Goal: Task Accomplishment & Management: Complete application form

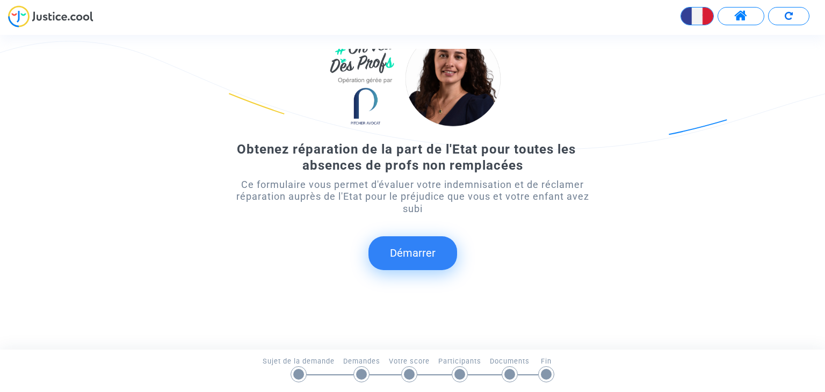
scroll to position [69, 0]
click at [429, 252] on button "Démarrer" at bounding box center [412, 252] width 89 height 33
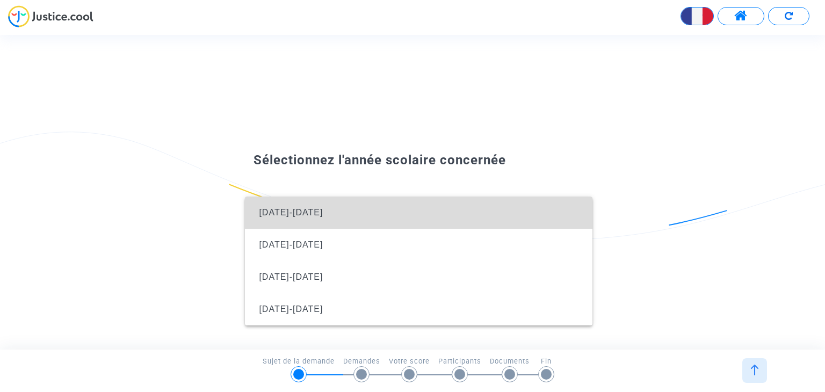
click at [328, 213] on span "[DATE]-[DATE]" at bounding box center [419, 213] width 330 height 32
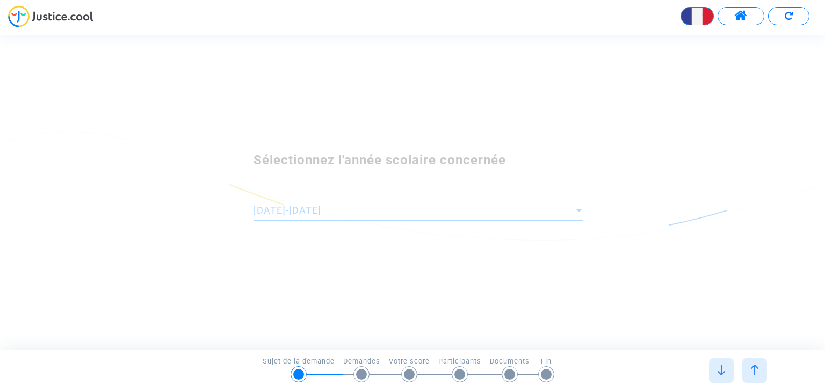
scroll to position [0, 0]
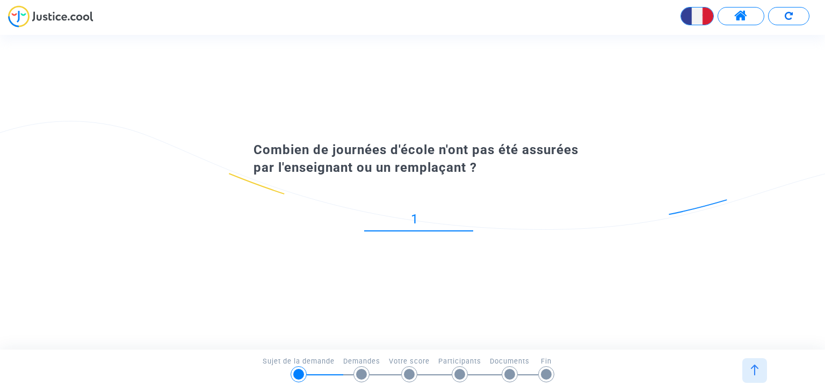
click at [468, 215] on input "1" at bounding box center [418, 219] width 109 height 15
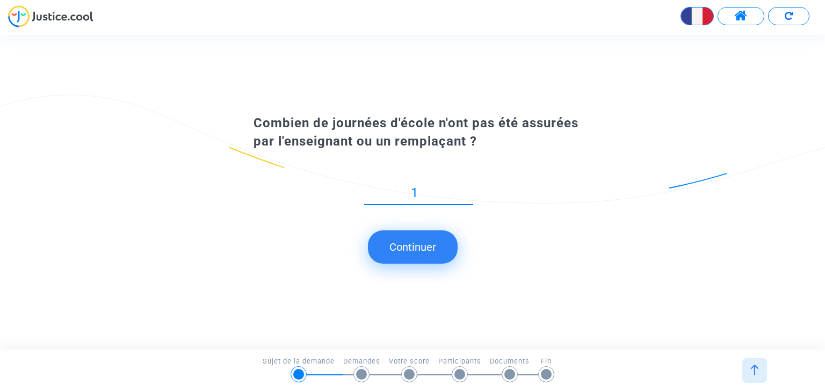
click at [468, 215] on div "1" at bounding box center [418, 196] width 109 height 42
click at [430, 194] on input "1" at bounding box center [418, 193] width 109 height 15
drag, startPoint x: 430, startPoint y: 194, endPoint x: 397, endPoint y: 194, distance: 32.2
click at [397, 194] on input "1" at bounding box center [418, 193] width 109 height 15
type input "25"
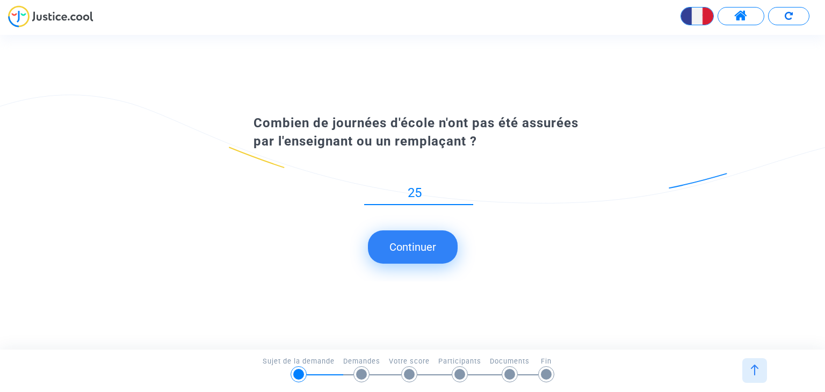
click at [539, 261] on submit-question "Continuer" at bounding box center [412, 246] width 825 height 33
click at [423, 243] on button "Continuer" at bounding box center [413, 246] width 90 height 33
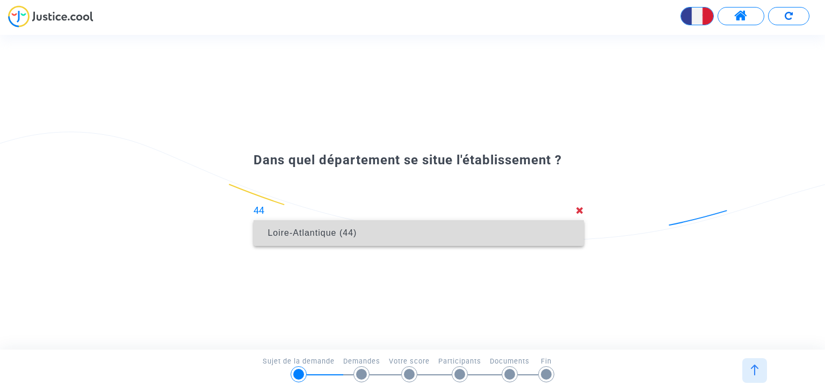
click at [348, 236] on span "Loire-Atlantique (44)" at bounding box center [311, 232] width 89 height 9
type input "Loire-Atlantique (44)"
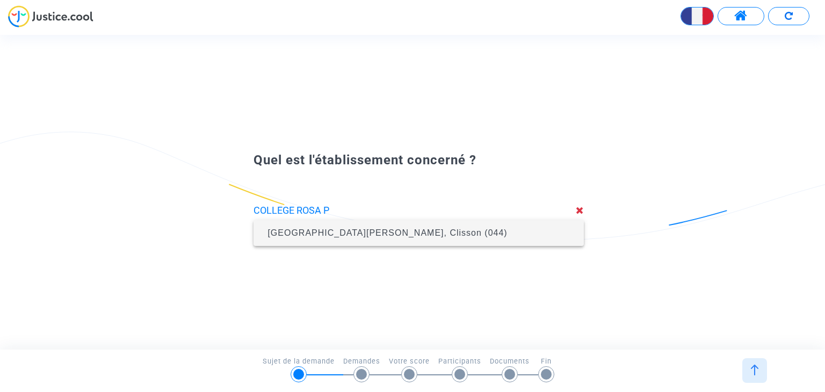
click at [327, 238] on span "[GEOGRAPHIC_DATA][PERSON_NAME], Clisson (044)" at bounding box center [418, 233] width 313 height 30
type input "[GEOGRAPHIC_DATA][PERSON_NAME], Clisson (044)"
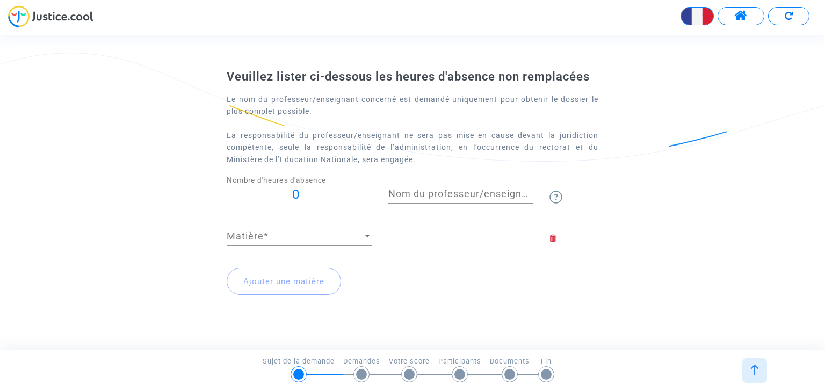
click at [316, 197] on input "0" at bounding box center [299, 194] width 145 height 15
click at [367, 190] on input "1" at bounding box center [299, 194] width 145 height 15
click at [367, 190] on input "2" at bounding box center [299, 194] width 145 height 15
click at [367, 190] on input "3" at bounding box center [299, 194] width 145 height 15
click at [367, 190] on input "4" at bounding box center [299, 194] width 145 height 15
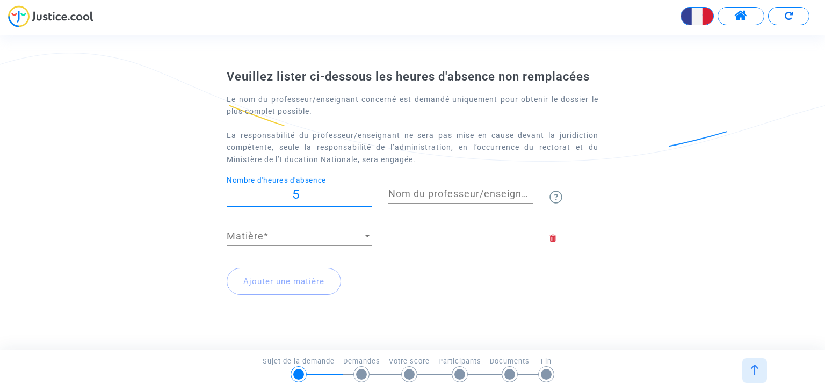
click at [367, 190] on input "5" at bounding box center [299, 194] width 145 height 15
click at [367, 190] on input "6" at bounding box center [299, 194] width 145 height 15
click at [367, 190] on input "7" at bounding box center [299, 194] width 145 height 15
click at [367, 190] on input "8" at bounding box center [299, 194] width 145 height 15
click at [366, 190] on input "9" at bounding box center [299, 194] width 145 height 15
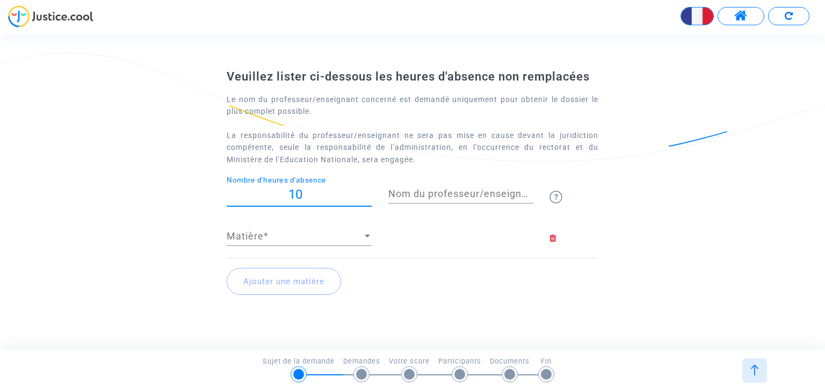
click at [366, 190] on input "10" at bounding box center [299, 194] width 145 height 15
click at [366, 190] on input "11" at bounding box center [299, 194] width 145 height 15
click at [366, 190] on input "12" at bounding box center [299, 194] width 145 height 15
click at [366, 190] on input "13" at bounding box center [299, 194] width 145 height 15
click at [366, 190] on input "14" at bounding box center [299, 194] width 145 height 15
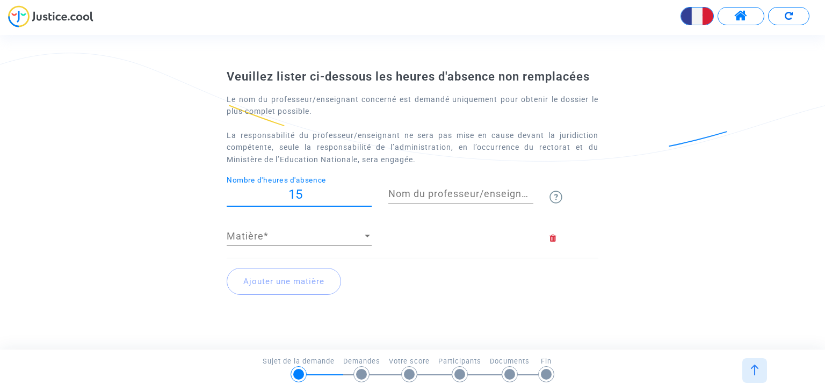
click at [366, 190] on input "15" at bounding box center [299, 194] width 145 height 15
click at [366, 190] on input "16" at bounding box center [299, 194] width 145 height 15
click at [366, 190] on input "17" at bounding box center [299, 194] width 145 height 15
click at [366, 190] on input "18" at bounding box center [299, 194] width 145 height 15
click at [366, 190] on input "19" at bounding box center [299, 194] width 145 height 15
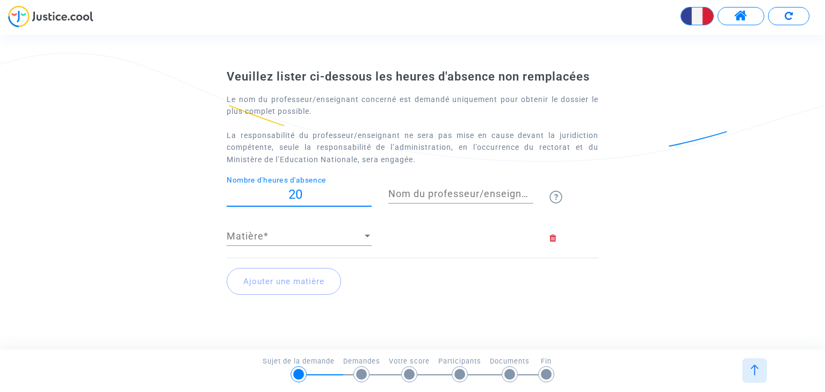
click at [366, 190] on input "20" at bounding box center [299, 194] width 145 height 15
click at [366, 190] on input "21" at bounding box center [299, 194] width 145 height 15
click at [366, 190] on input "22" at bounding box center [299, 194] width 145 height 15
click at [366, 190] on input "23" at bounding box center [299, 194] width 145 height 15
click at [366, 190] on input "24" at bounding box center [299, 194] width 145 height 15
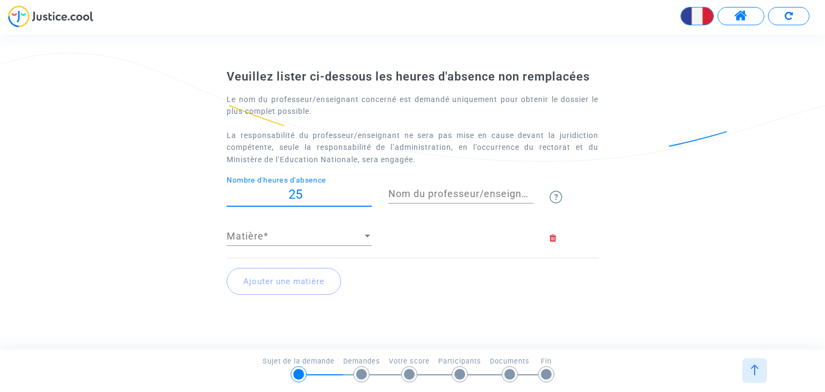
type input "25"
click at [366, 190] on input "25" at bounding box center [299, 194] width 145 height 15
click at [430, 193] on input "Nom du professeur/enseignant titulaire" at bounding box center [460, 194] width 145 height 11
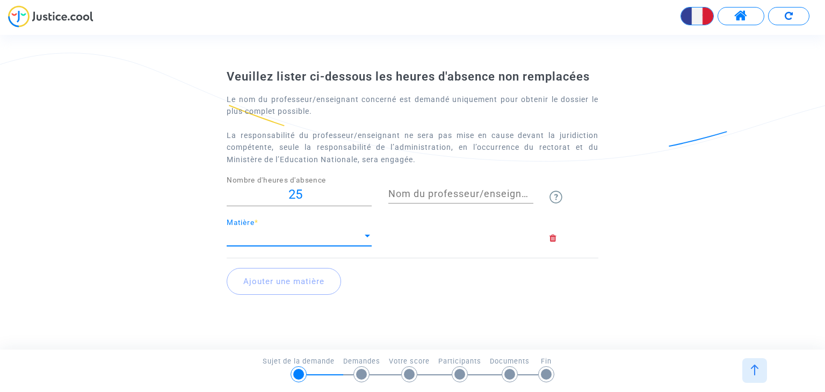
click at [366, 238] on div at bounding box center [368, 236] width 10 height 11
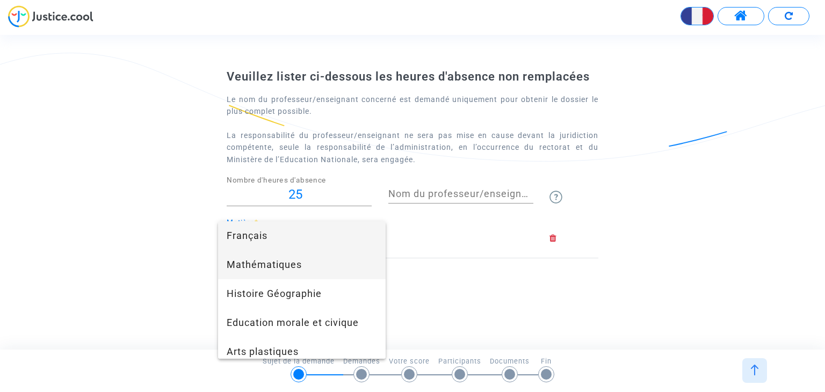
click at [303, 263] on span "Mathématiques" at bounding box center [302, 264] width 150 height 29
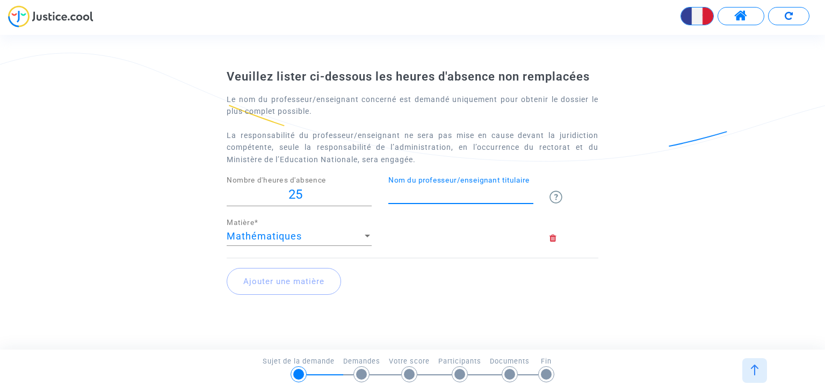
click at [432, 194] on input "Nom du professeur/enseignant titulaire" at bounding box center [460, 194] width 145 height 11
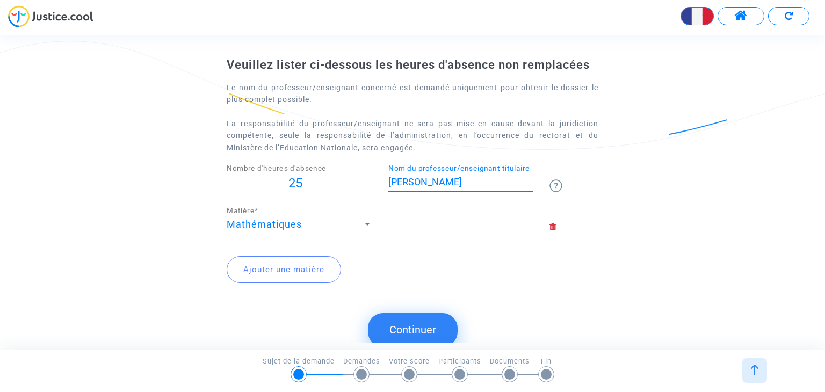
type input "[PERSON_NAME]"
click at [447, 279] on div "Ajouter une matière" at bounding box center [412, 270] width 371 height 46
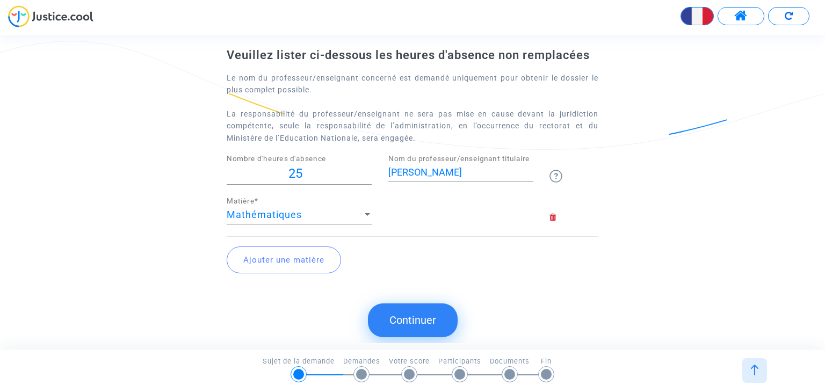
scroll to position [12, 0]
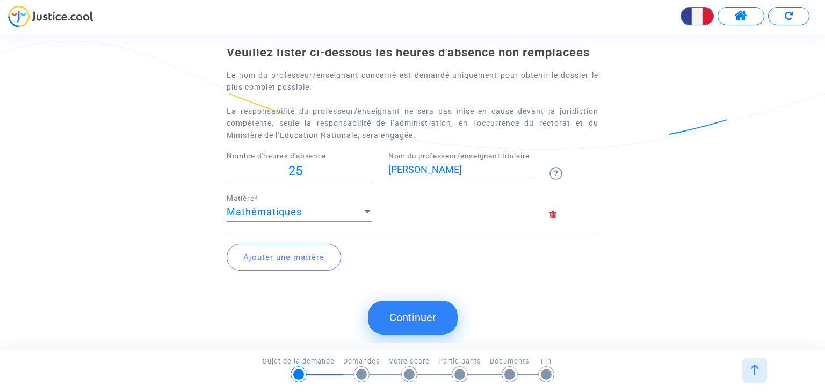
click at [430, 311] on button "Continuer" at bounding box center [413, 317] width 90 height 33
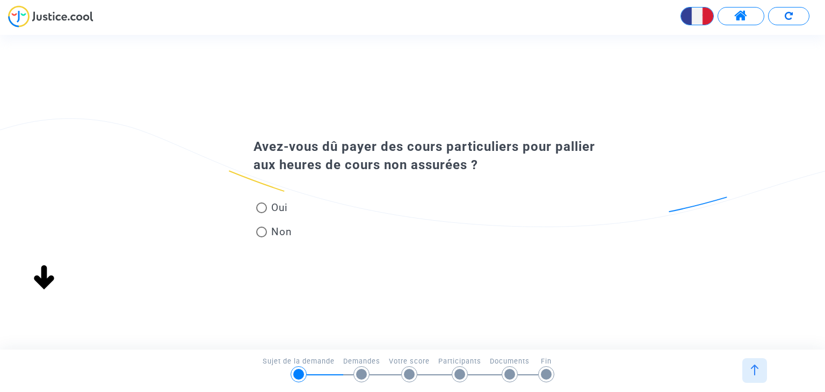
click at [265, 233] on span at bounding box center [261, 232] width 11 height 11
click at [262, 237] on input "Non" at bounding box center [261, 237] width 1 height 1
radio input "true"
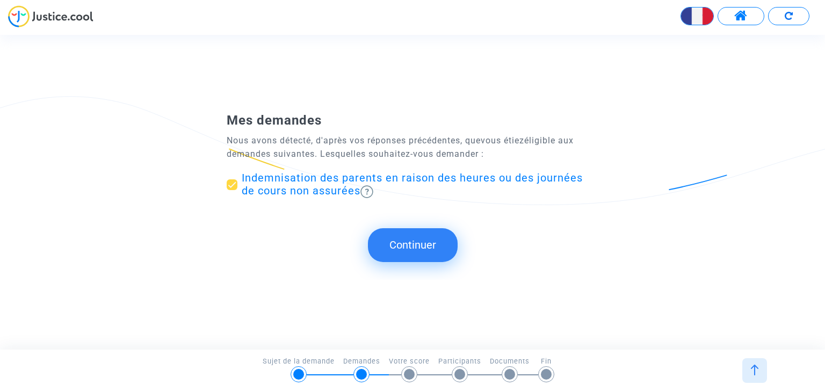
click at [421, 243] on button "Continuer" at bounding box center [413, 244] width 90 height 33
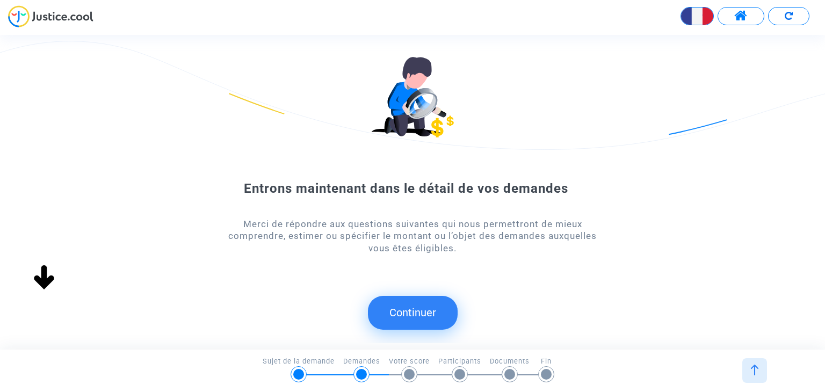
drag, startPoint x: 419, startPoint y: 312, endPoint x: 433, endPoint y: 310, distance: 14.6
click at [419, 312] on button "Continuer" at bounding box center [413, 312] width 90 height 33
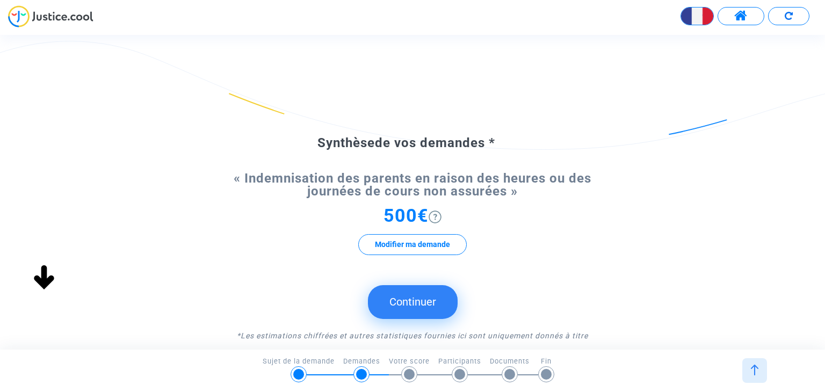
scroll to position [54, 0]
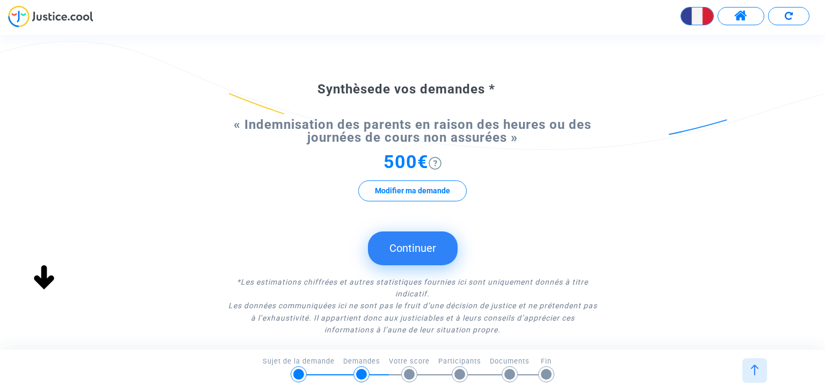
click at [422, 253] on button "Continuer" at bounding box center [413, 247] width 90 height 33
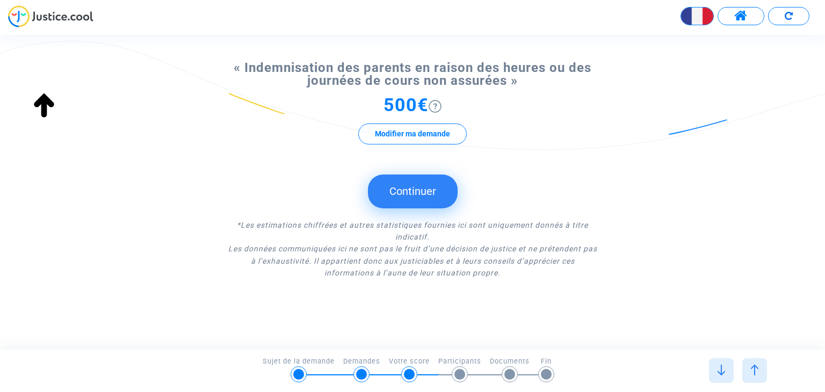
click at [425, 202] on button "Continuer" at bounding box center [413, 191] width 90 height 33
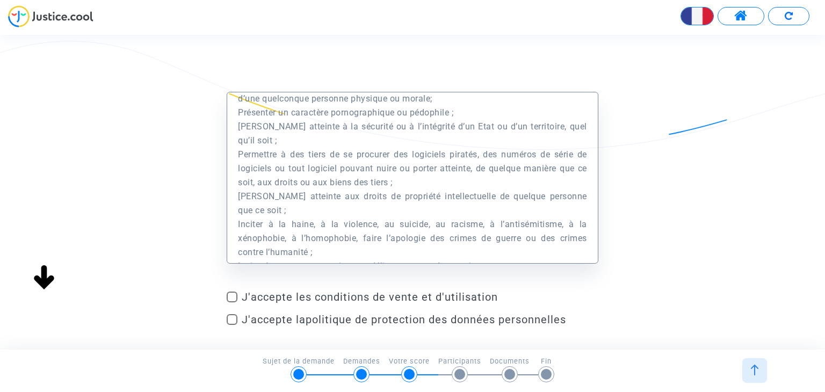
scroll to position [4136, 0]
